Goal: Use online tool/utility: Utilize a website feature to perform a specific function

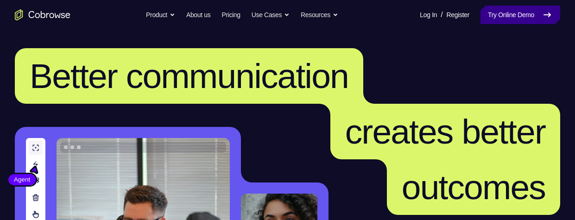
click at [519, 13] on link "Try Online Demo" at bounding box center [521, 15] width 80 height 19
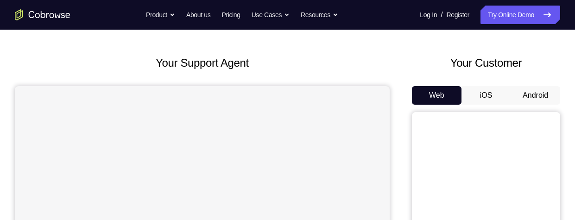
scroll to position [24, 0]
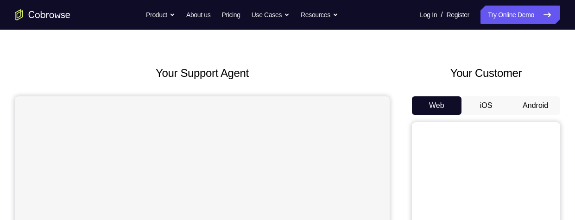
click at [532, 105] on button "Android" at bounding box center [536, 105] width 50 height 19
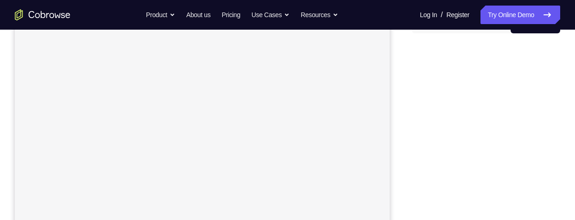
scroll to position [100, 0]
